Goal: Task Accomplishment & Management: Complete application form

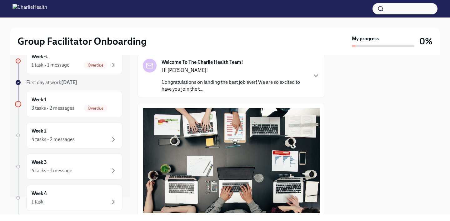
scroll to position [23, 0]
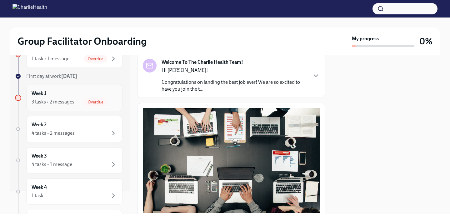
click at [64, 101] on div "3 tasks • 2 messages" at bounding box center [53, 102] width 43 height 7
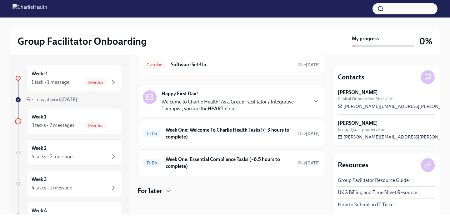
scroll to position [31, 0]
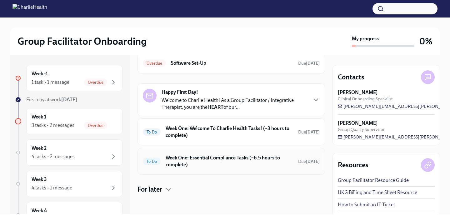
click at [230, 161] on h6 "Week One: Essential Compliance Tasks (~6.5 hours to complete)" at bounding box center [230, 162] width 128 height 14
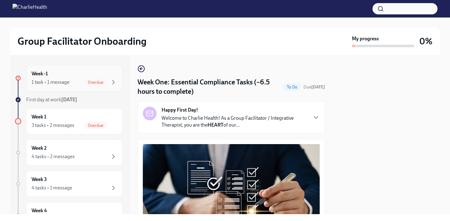
click at [95, 82] on span "Overdue" at bounding box center [95, 82] width 23 height 5
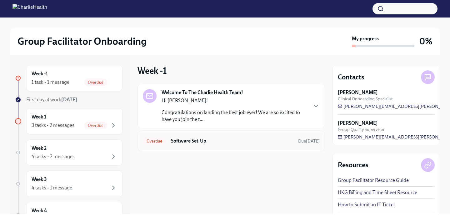
click at [209, 145] on div "Overdue Software Set-Up Due [DATE]" at bounding box center [231, 141] width 177 height 10
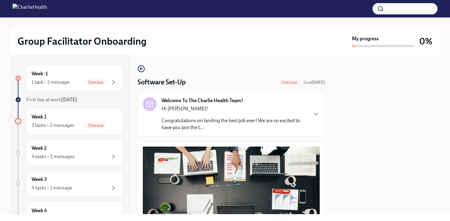
scroll to position [202, 0]
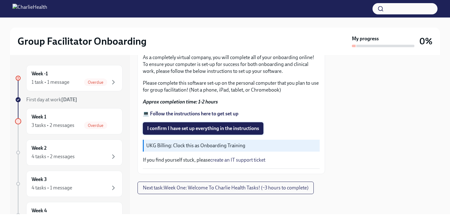
click at [213, 129] on span "I confirm I have set up everything in the instructions" at bounding box center [203, 128] width 112 height 6
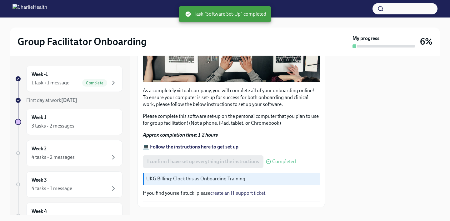
scroll to position [168, 0]
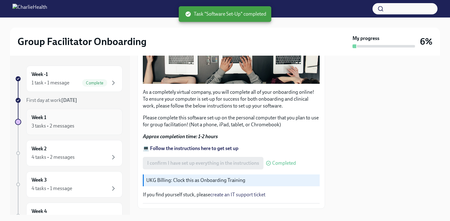
click at [83, 129] on div "3 tasks • 2 messages" at bounding box center [75, 126] width 86 height 8
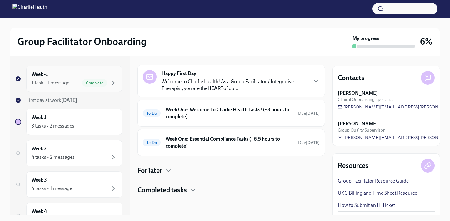
click at [72, 78] on div "Week -1 1 task • 1 message Complete" at bounding box center [75, 79] width 86 height 16
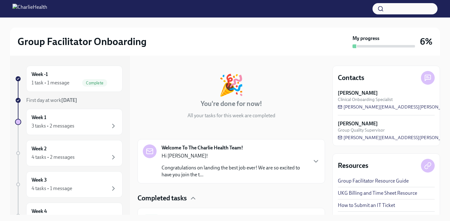
click at [63, 136] on div "Week -1 1 task • 1 message Complete First day at work [DATE] Week 1 3 tasks • 2…" at bounding box center [69, 197] width 108 height 263
click at [67, 112] on div "Week 1 3 tasks • 2 messages" at bounding box center [74, 122] width 96 height 26
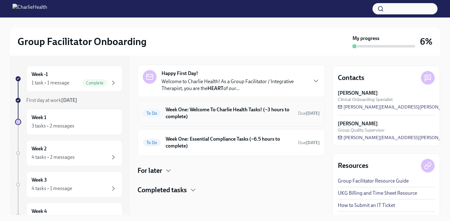
click at [210, 116] on h6 "Week One: Welcome To Charlie Health Tasks! (~3 hours to complete)" at bounding box center [230, 113] width 128 height 14
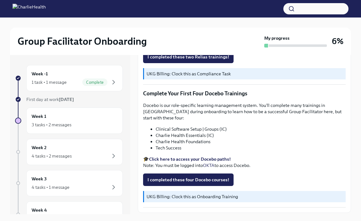
scroll to position [8, 0]
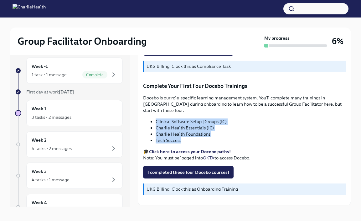
drag, startPoint x: 234, startPoint y: 121, endPoint x: 152, endPoint y: 104, distance: 84.2
click at [152, 119] on ul "Clinical Software Setup | Groups (IC) Charlie Health Essentials (IC) Charlie He…" at bounding box center [244, 131] width 202 height 25
copy ul "Clinical Software Setup | Groups (IC) Charlie Health Essentials (IC) Charlie He…"
